Goal: Answer question/provide support: Share knowledge or assist other users

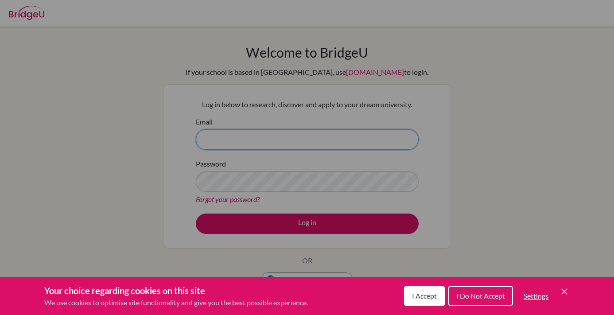
type input "dlena@uas.edu.uy"
click at [415, 299] on span "I Accept" at bounding box center [424, 295] width 25 height 8
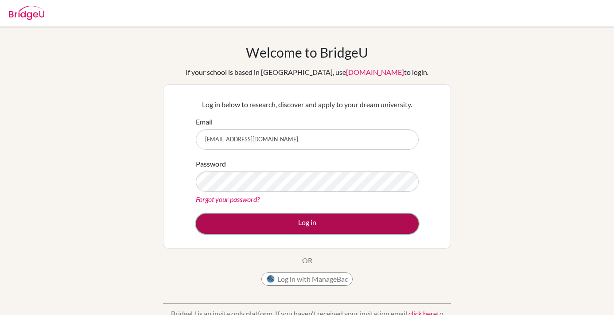
click at [349, 221] on button "Log in" at bounding box center [307, 224] width 223 height 20
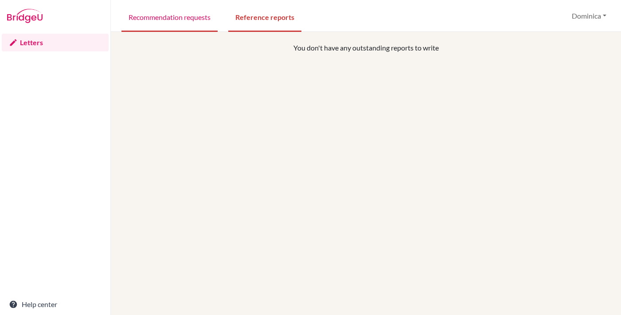
click at [176, 18] on link "Recommendation requests" at bounding box center [169, 16] width 96 height 31
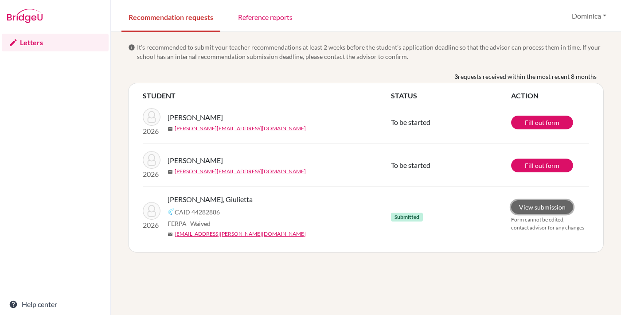
click at [521, 205] on link "View submission" at bounding box center [542, 207] width 62 height 14
